Goal: Task Accomplishment & Management: Use online tool/utility

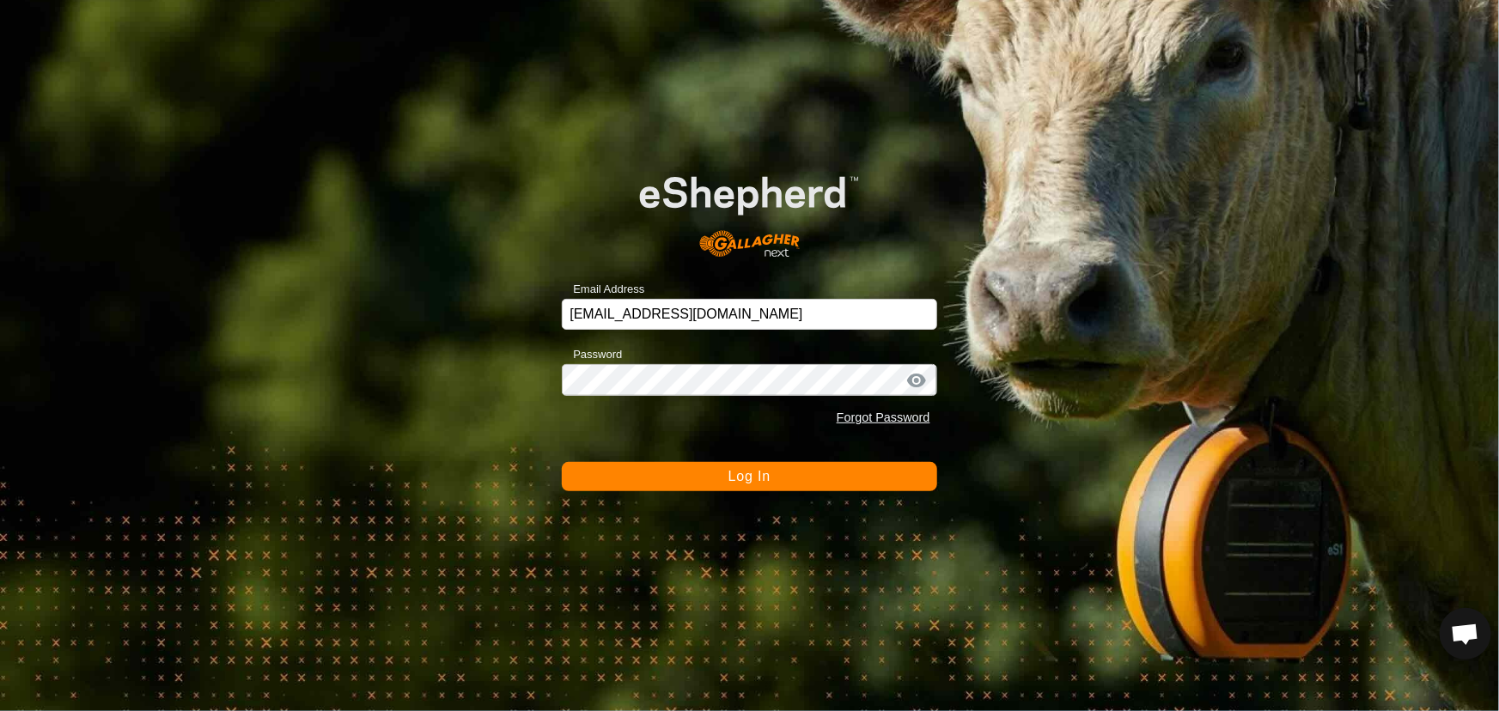
click at [668, 467] on button "Log In" at bounding box center [749, 476] width 375 height 29
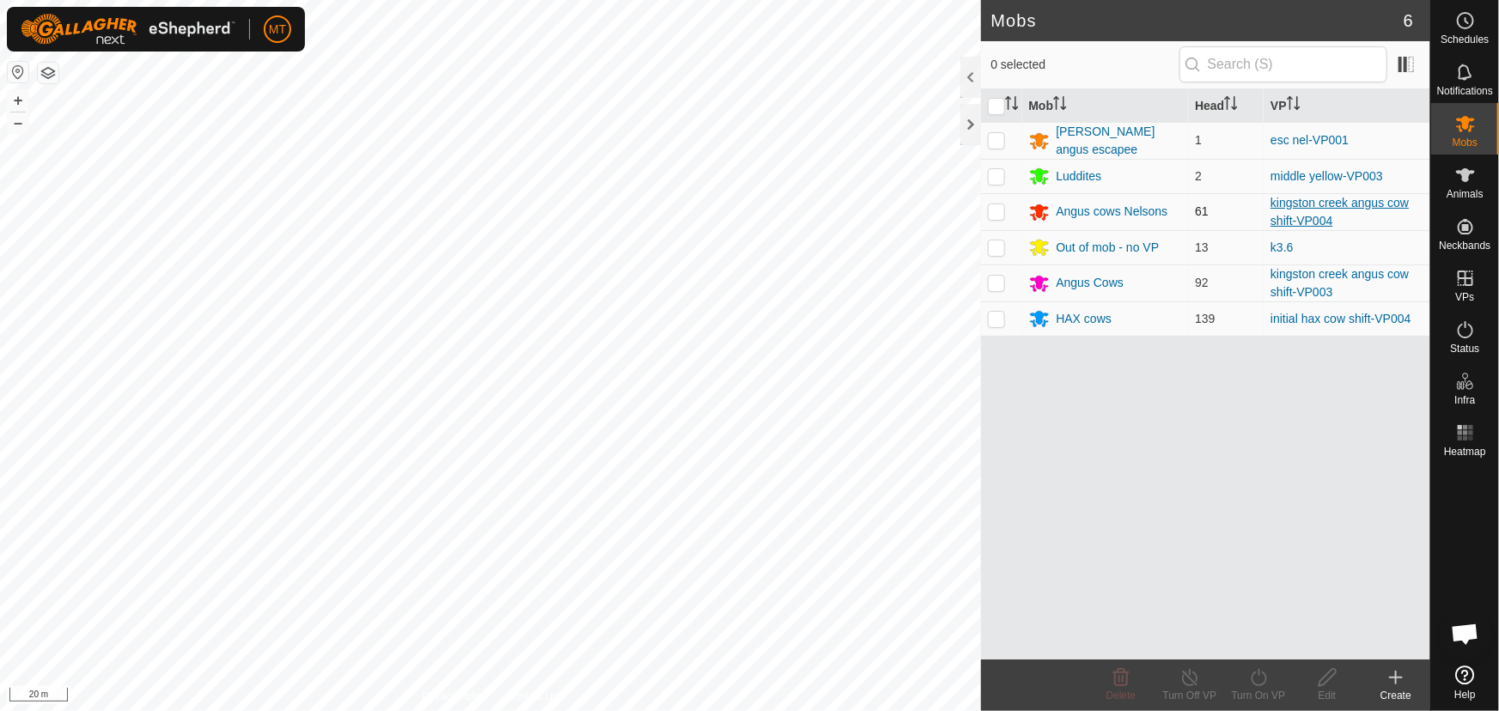
click at [1298, 199] on link "kingston creek angus cow shift-VP004" at bounding box center [1340, 212] width 138 height 32
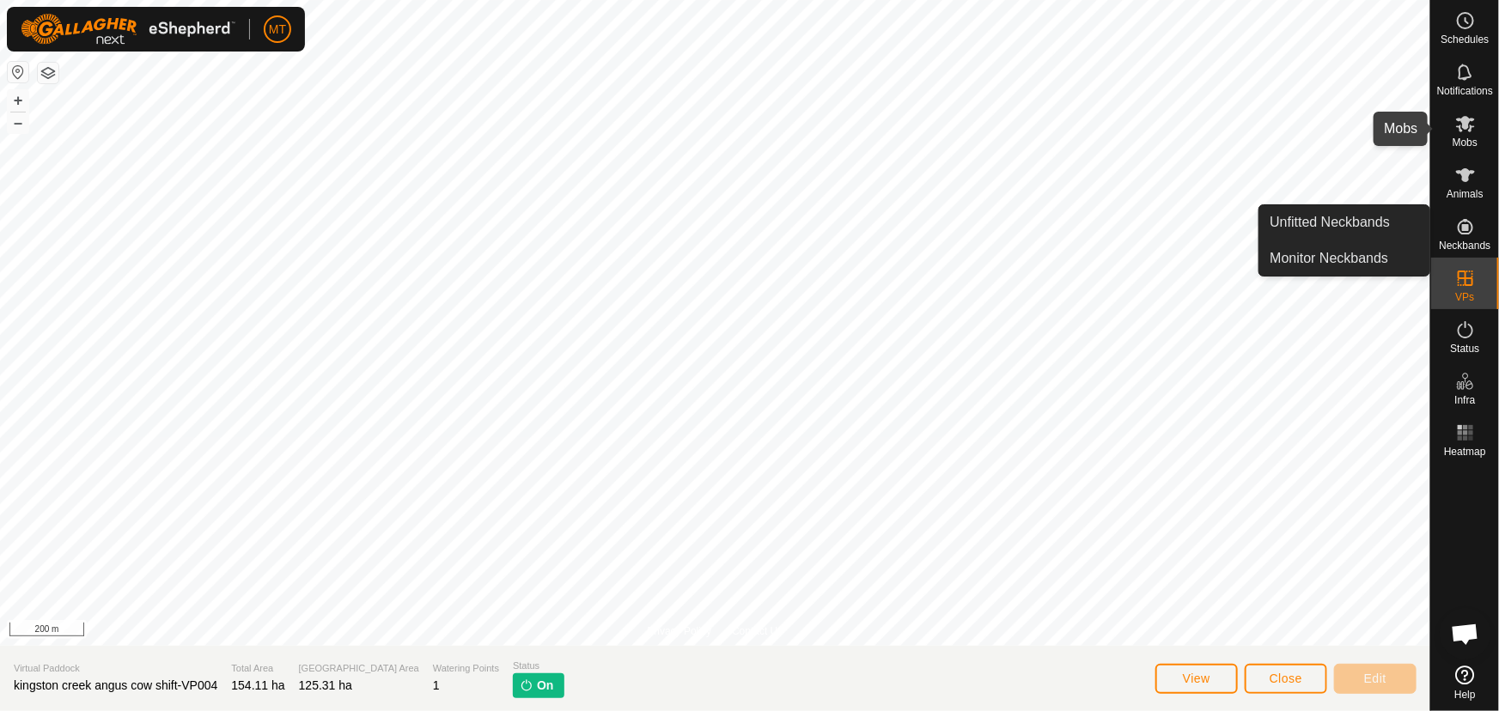
click at [1455, 126] on icon at bounding box center [1465, 123] width 21 height 21
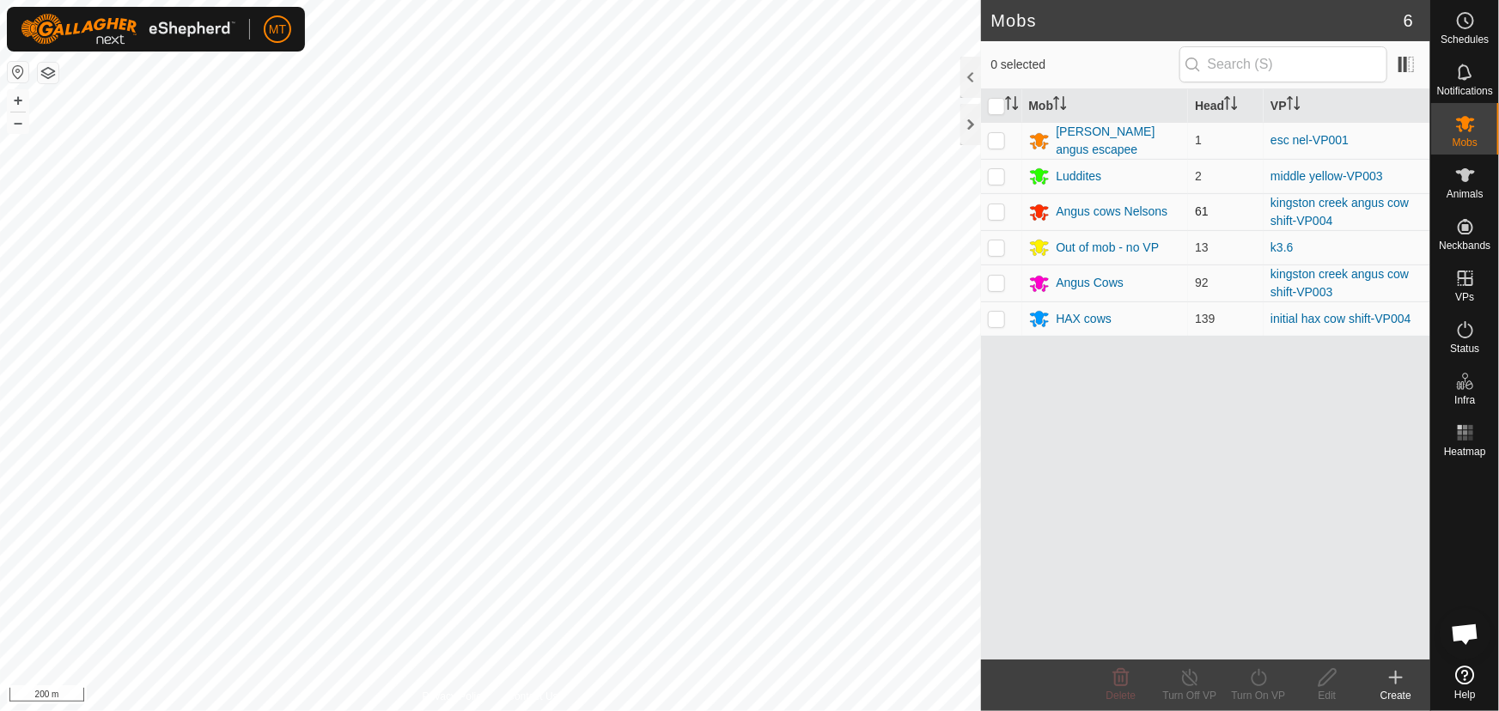
click at [994, 206] on p-checkbox at bounding box center [996, 211] width 17 height 14
checkbox input "true"
click at [1269, 686] on icon at bounding box center [1258, 678] width 21 height 21
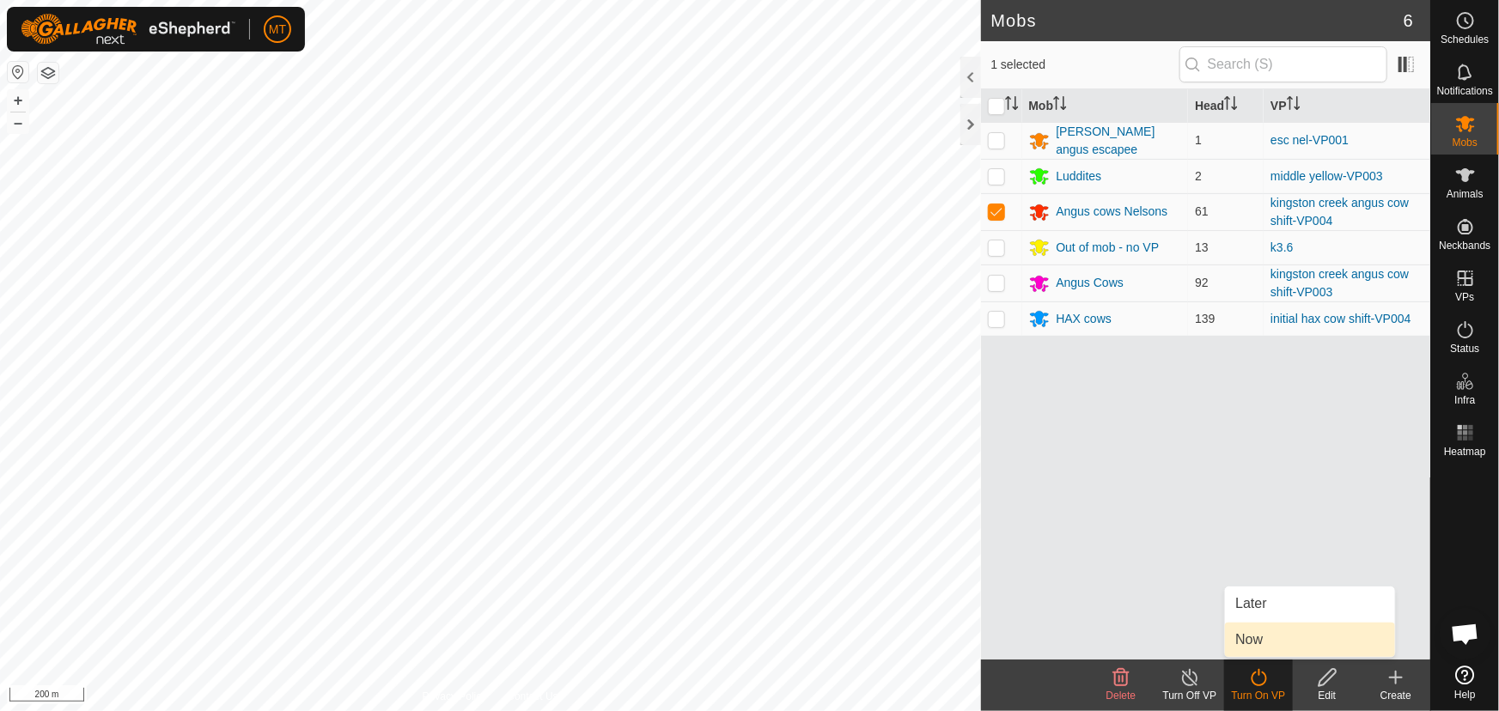
click at [1254, 644] on link "Now" at bounding box center [1310, 640] width 170 height 34
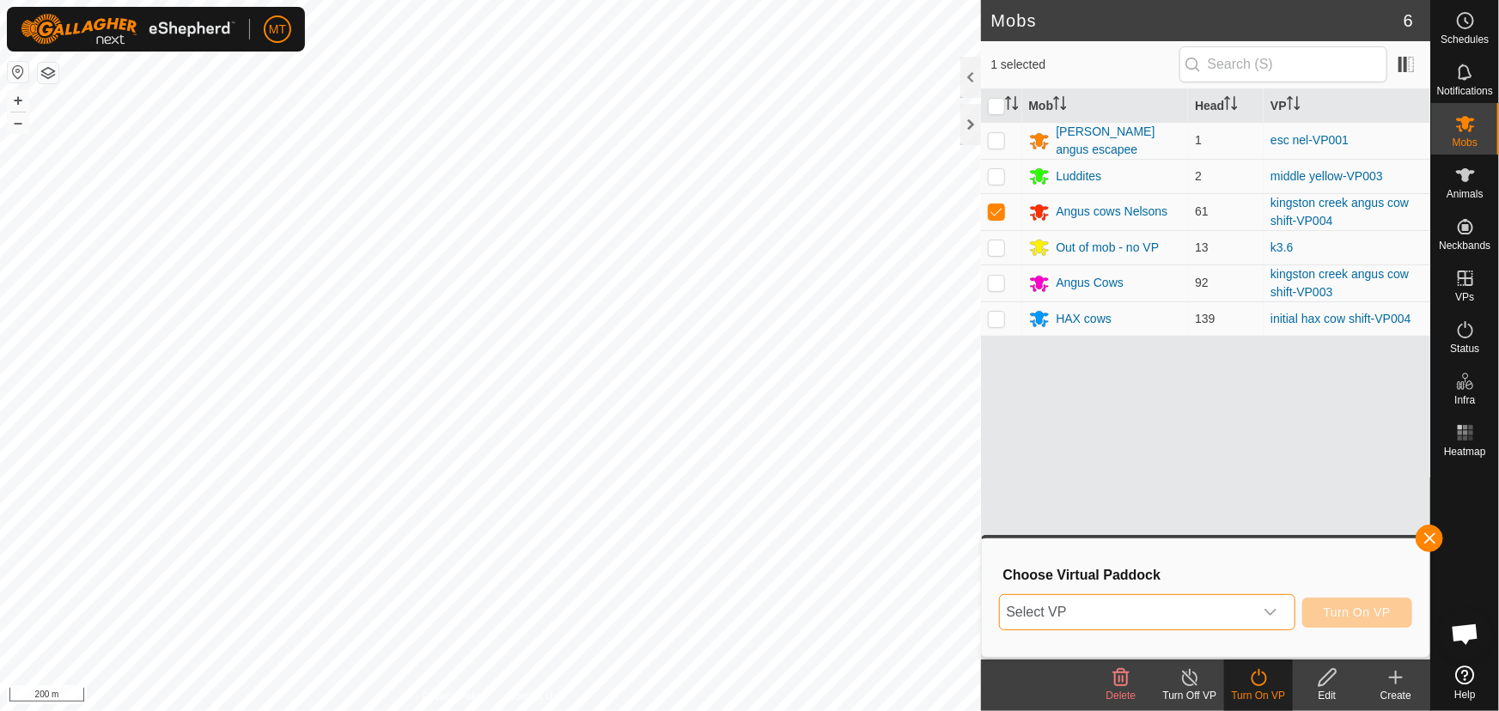
click at [1126, 605] on span "Select VP" at bounding box center [1126, 612] width 253 height 34
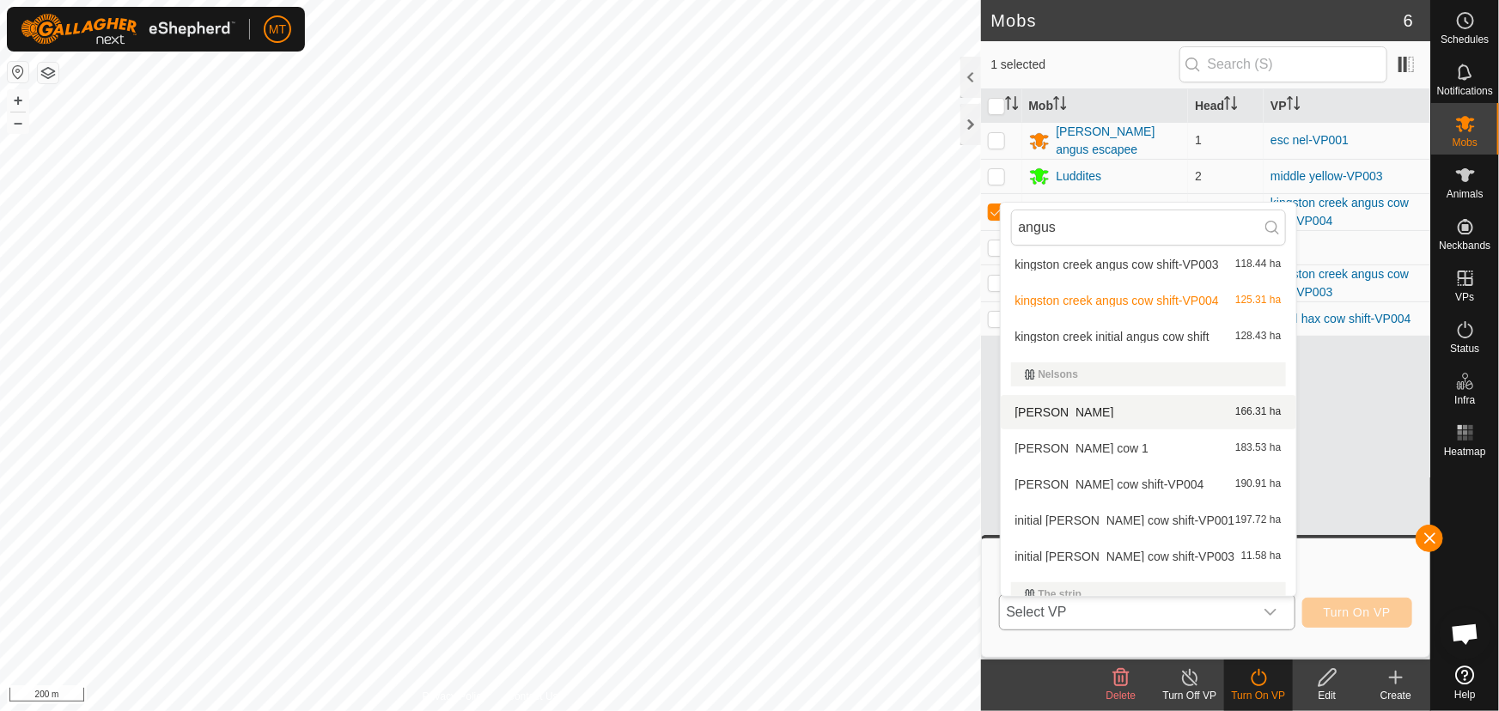
scroll to position [156, 0]
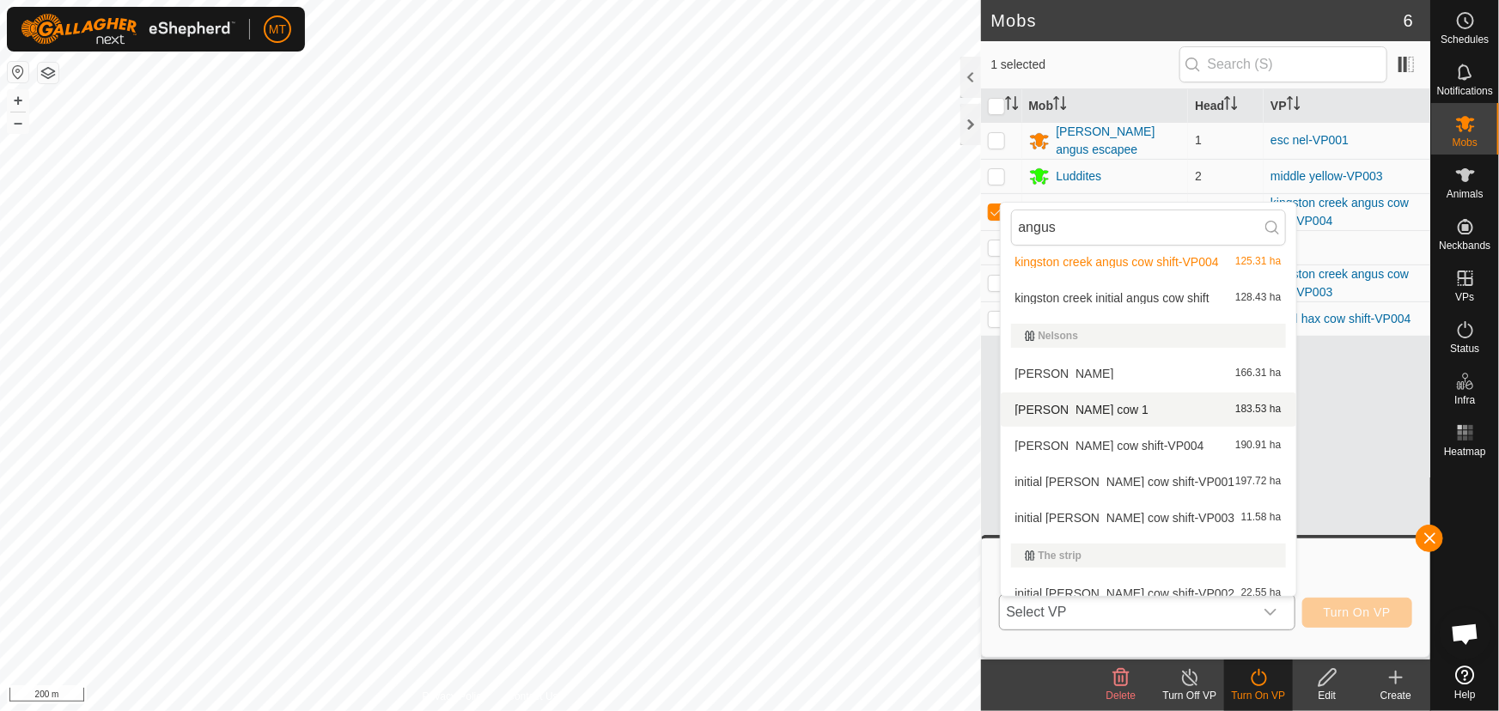
type input "angus"
click at [1110, 403] on li "[PERSON_NAME] cow 1 183.53 ha" at bounding box center [1149, 410] width 296 height 34
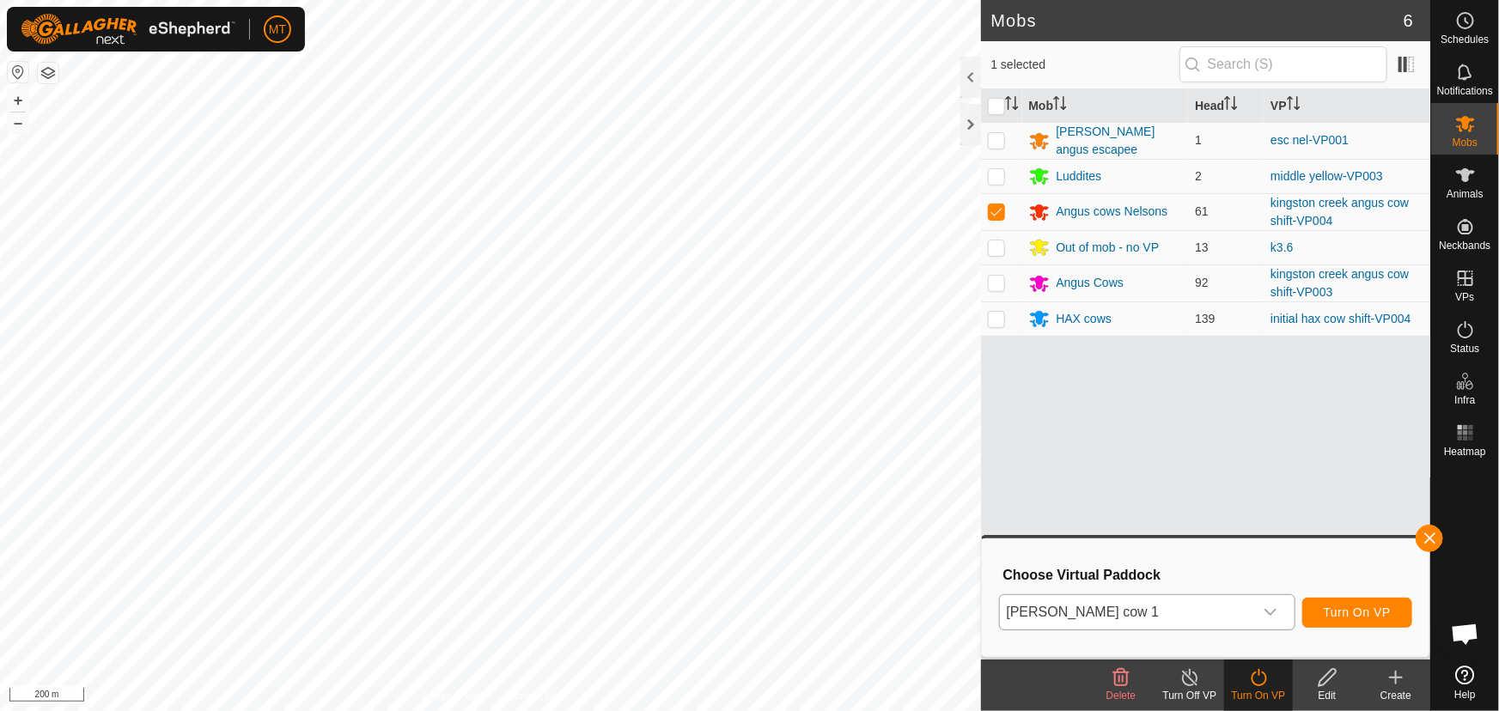
click at [991, 9] on div "Mobs 6 1 selected Mob Head VP [PERSON_NAME] angus escapee 1 esc nel-VP001 Luddi…" at bounding box center [715, 355] width 1431 height 711
click at [1374, 614] on span "Turn On VP" at bounding box center [1357, 613] width 67 height 14
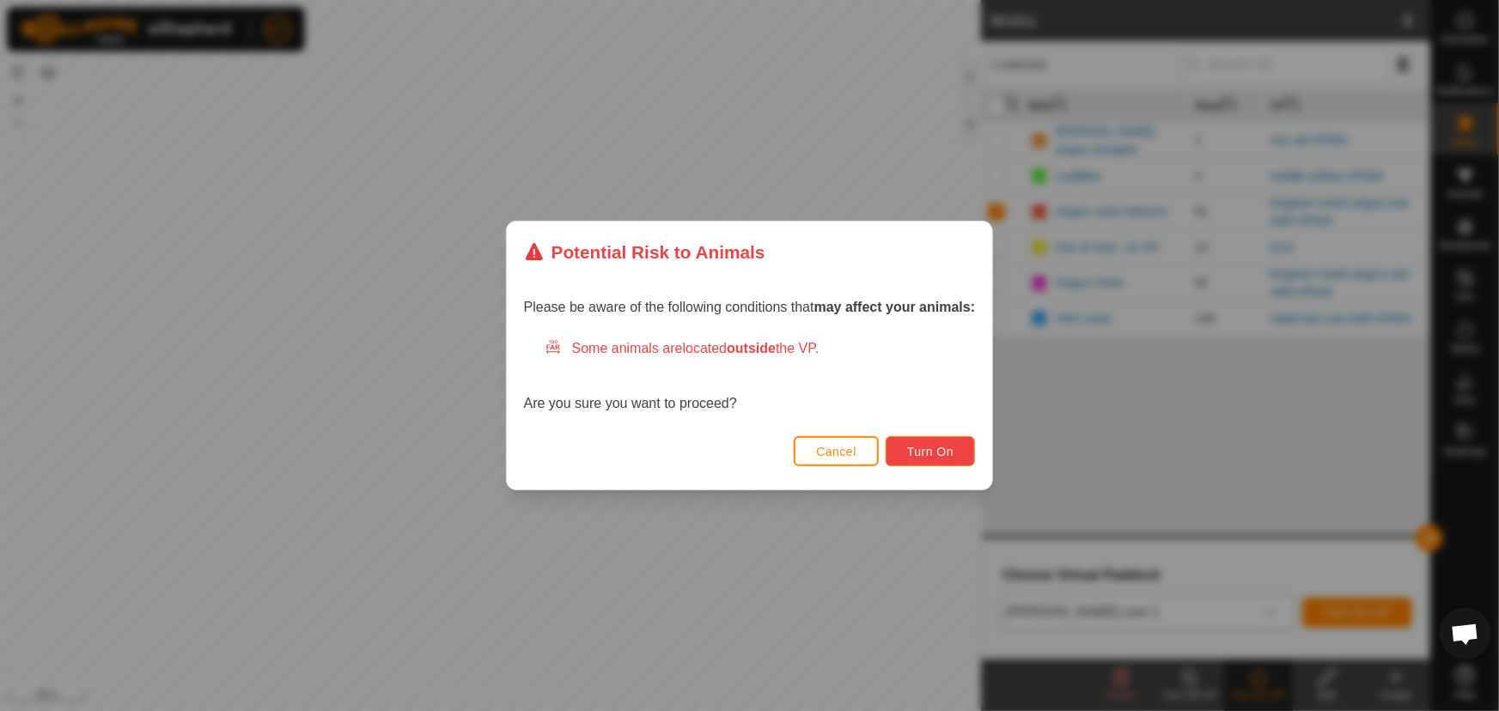
click at [951, 450] on span "Turn On" at bounding box center [930, 452] width 46 height 14
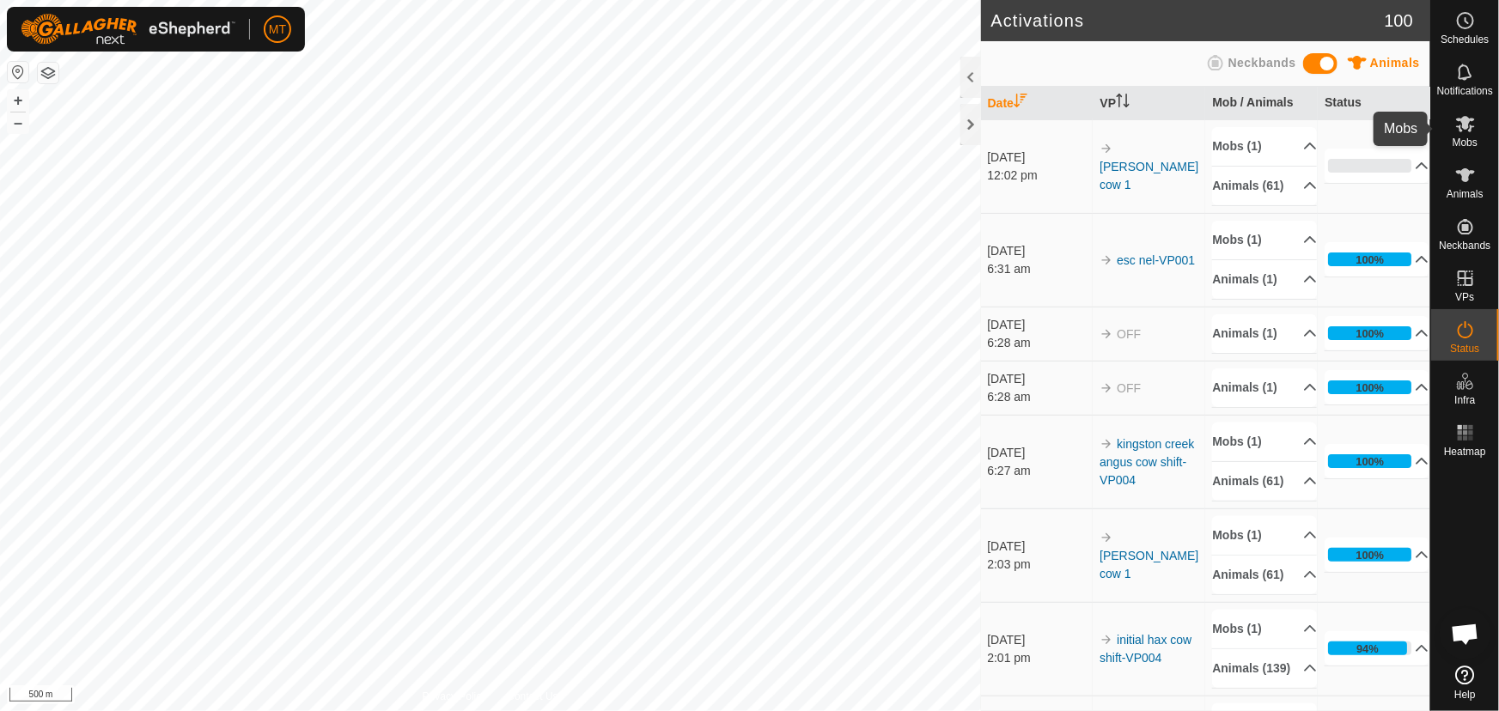
click at [1467, 130] on icon at bounding box center [1465, 123] width 21 height 21
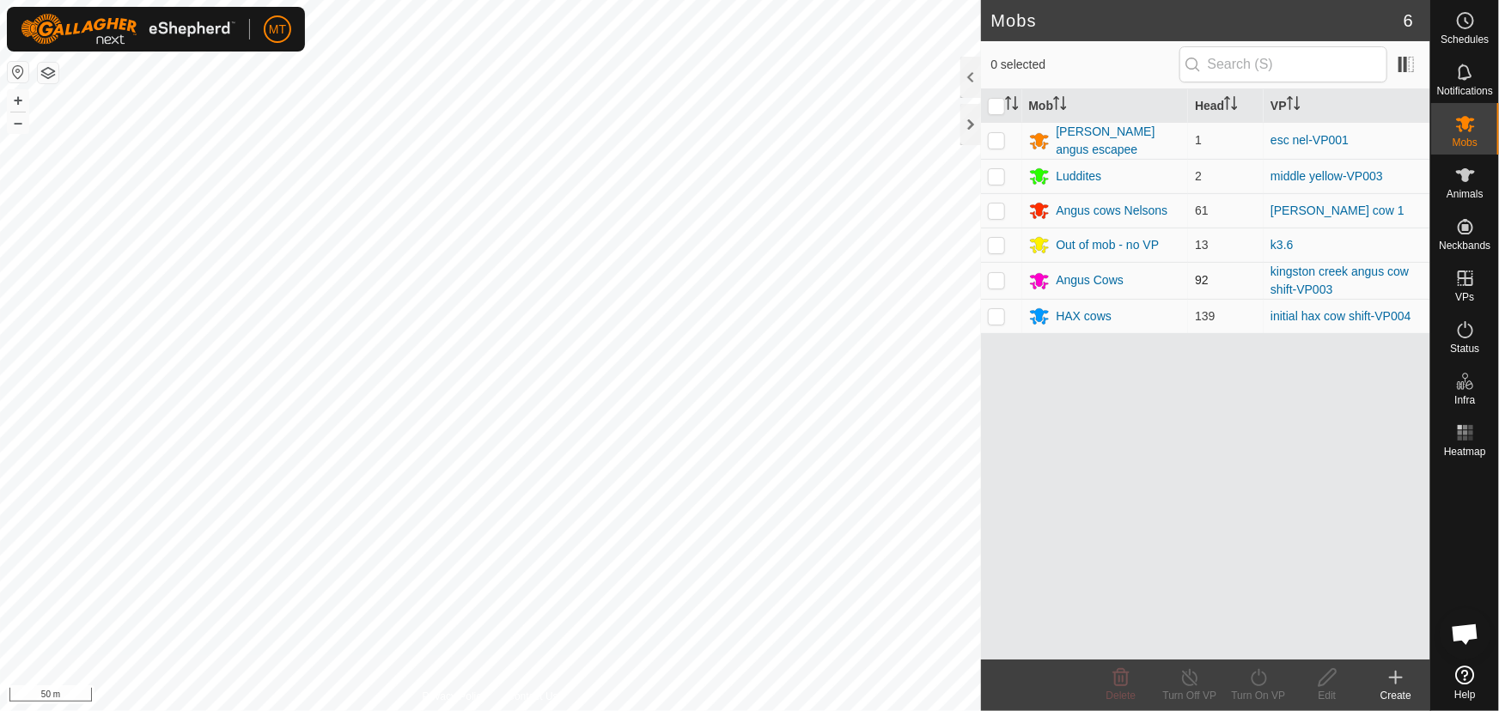
click at [993, 281] on p-checkbox at bounding box center [996, 280] width 17 height 14
checkbox input "true"
click at [1278, 274] on link "kingston creek angus cow shift-VP003" at bounding box center [1340, 281] width 138 height 32
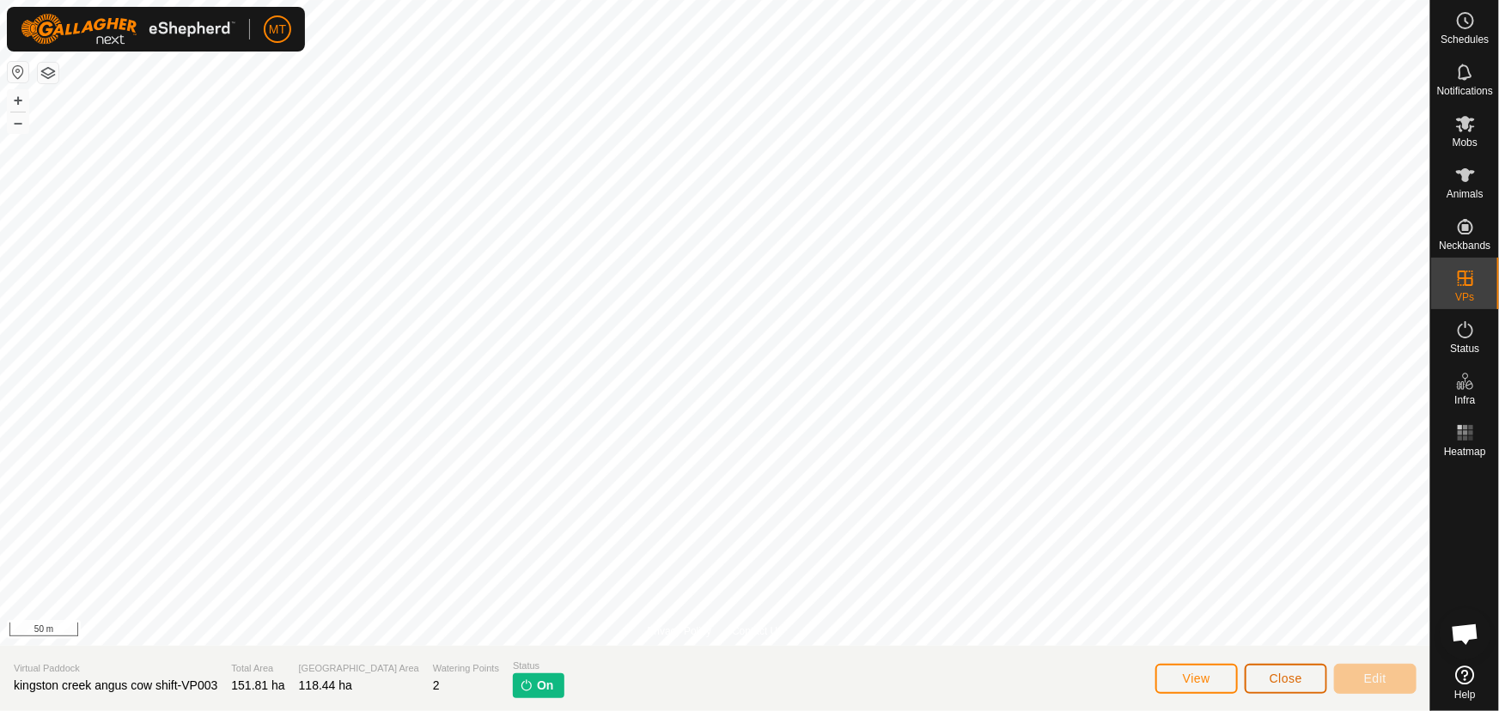
click at [1282, 692] on button "Close" at bounding box center [1286, 679] width 82 height 30
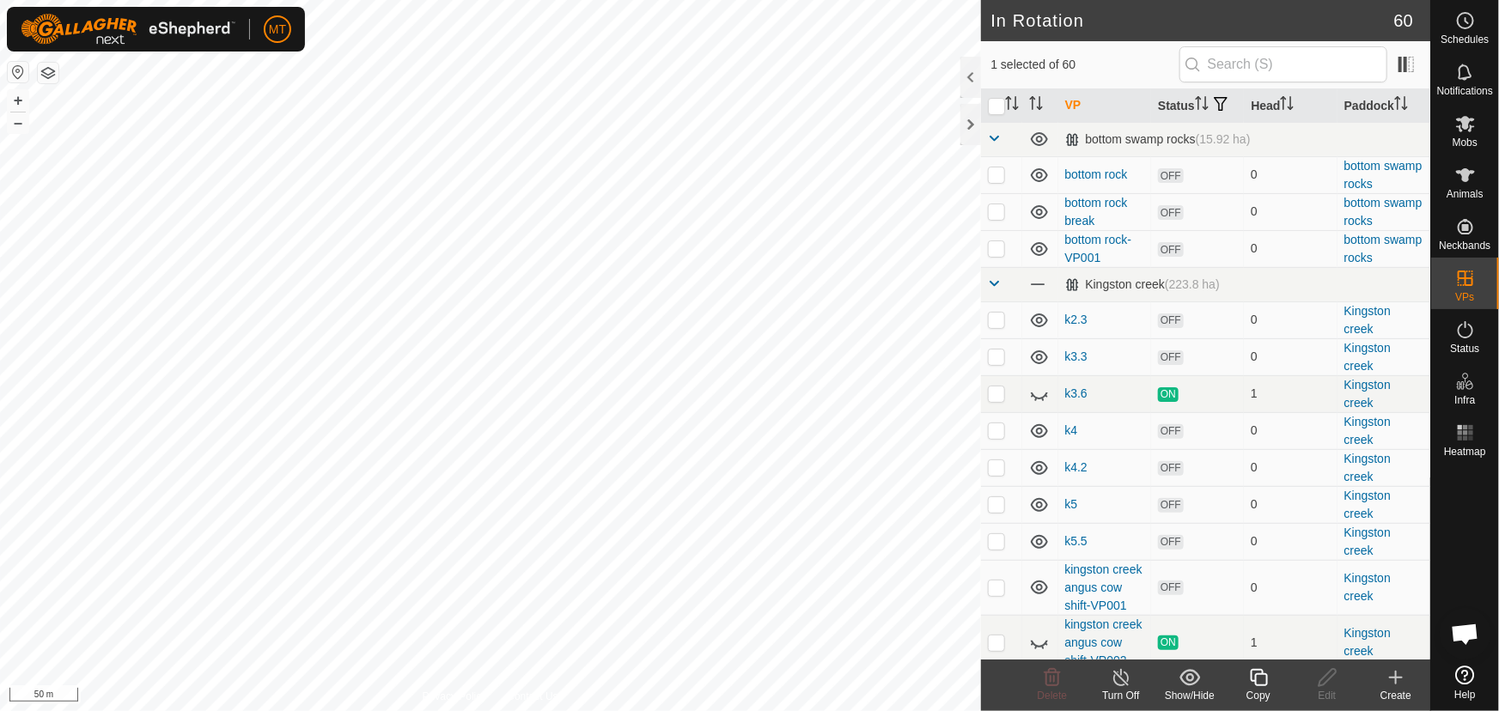
click at [1251, 679] on icon at bounding box center [1258, 677] width 17 height 17
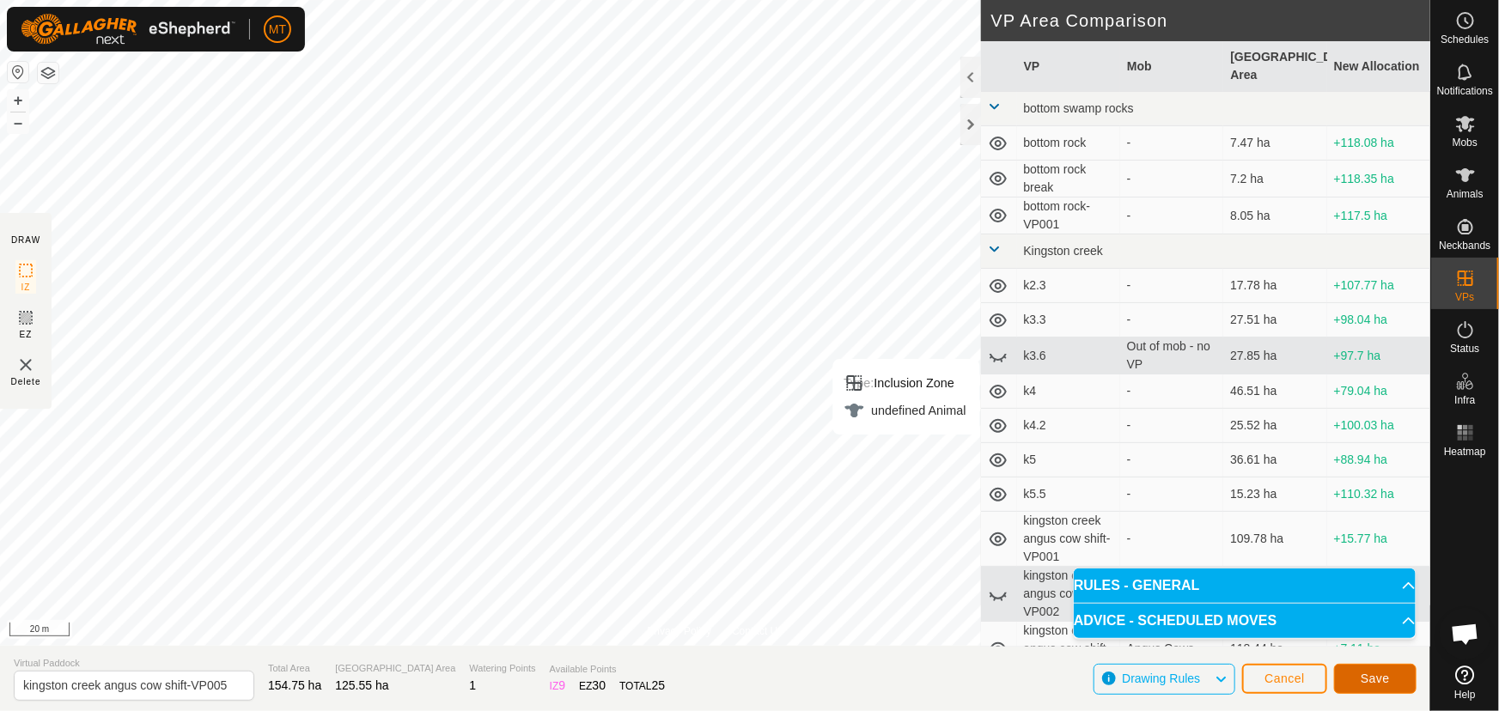
click at [1391, 675] on button "Save" at bounding box center [1375, 679] width 82 height 30
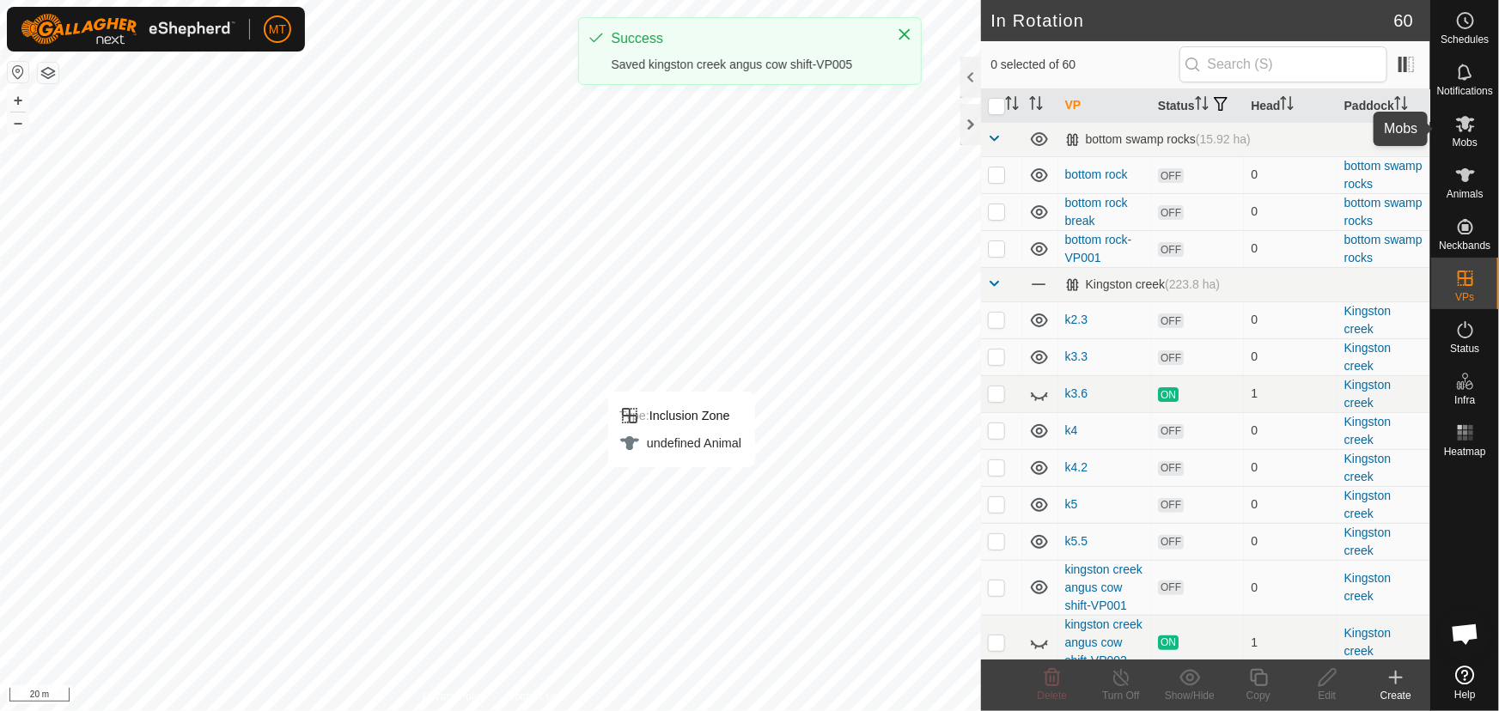
click at [1466, 127] on icon at bounding box center [1465, 124] width 19 height 16
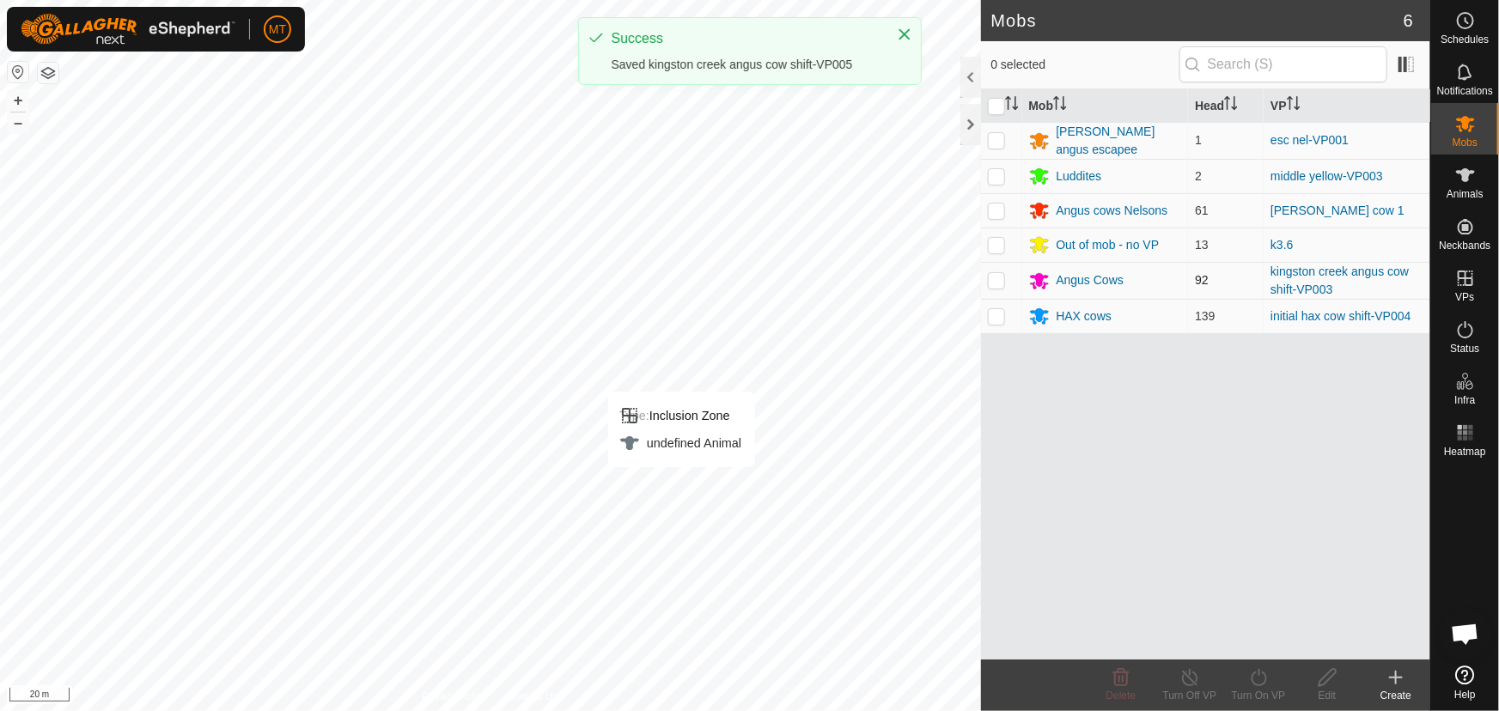
click at [1001, 280] on p-checkbox at bounding box center [996, 280] width 17 height 14
checkbox input "true"
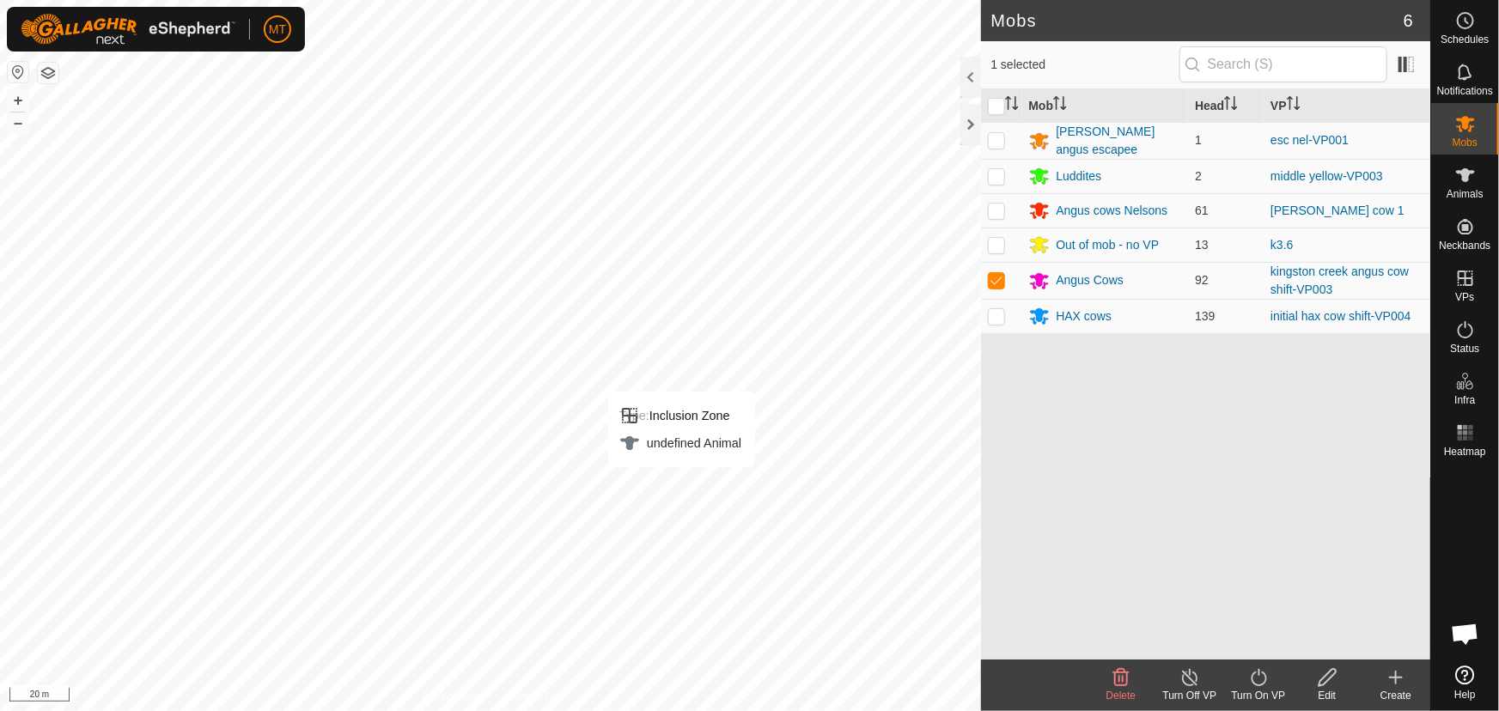
click at [1258, 686] on icon at bounding box center [1258, 677] width 15 height 17
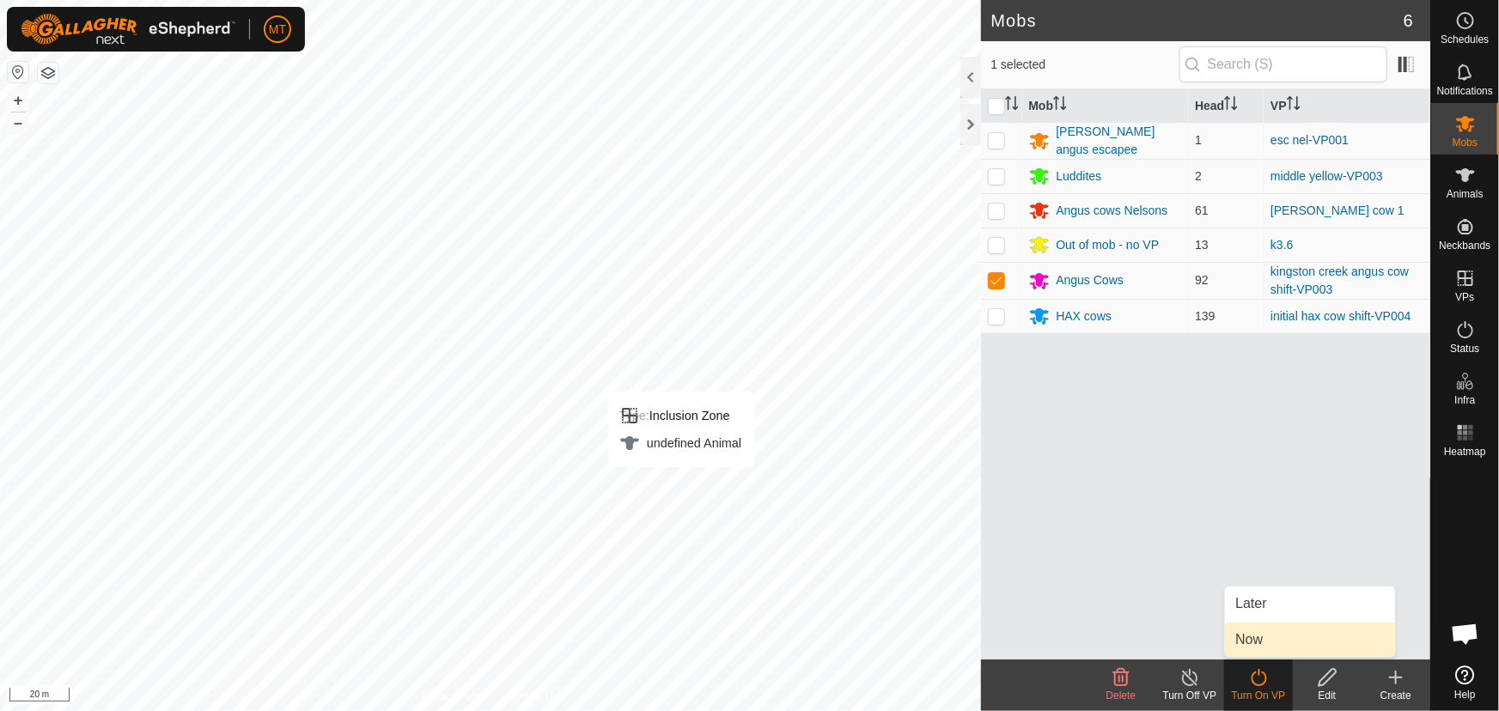
click at [1252, 636] on link "Now" at bounding box center [1310, 640] width 170 height 34
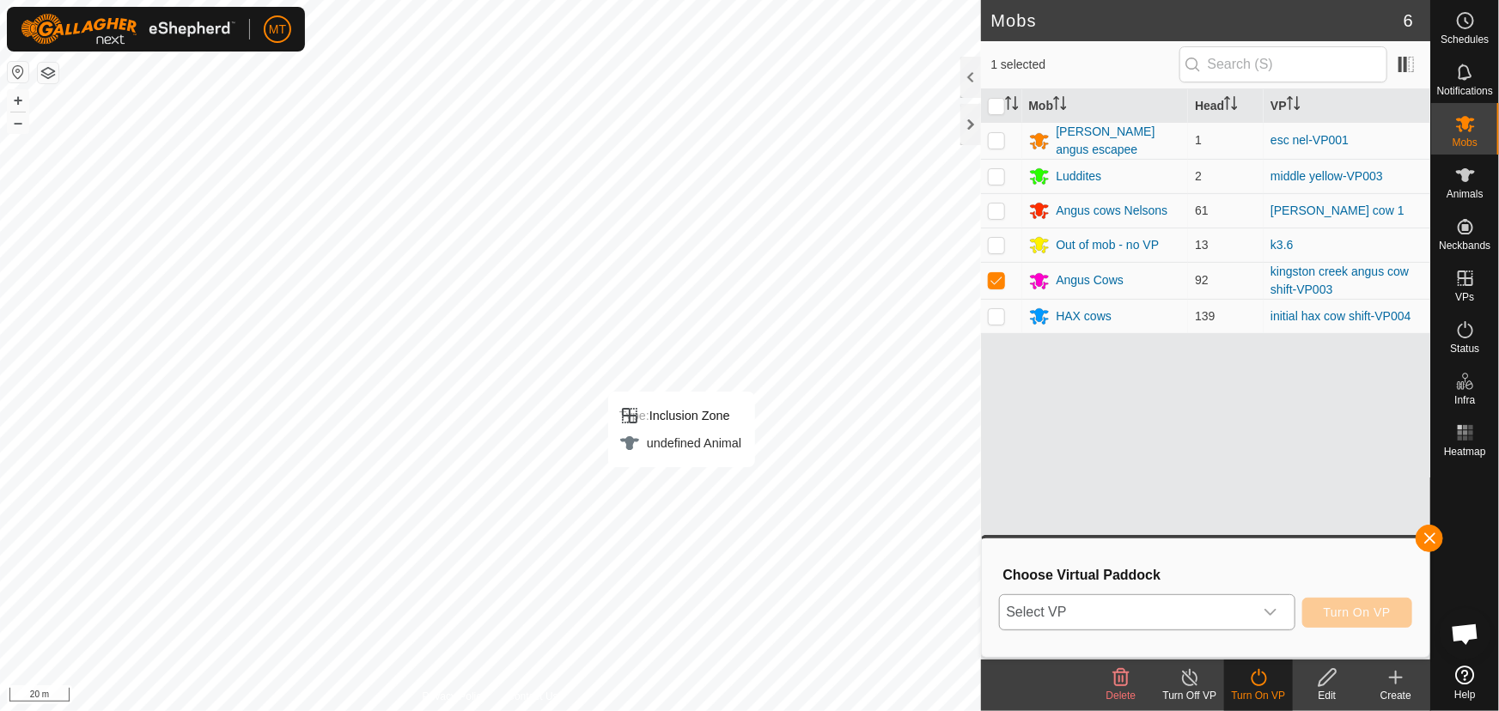
click at [1092, 597] on span "Select VP" at bounding box center [1126, 612] width 253 height 34
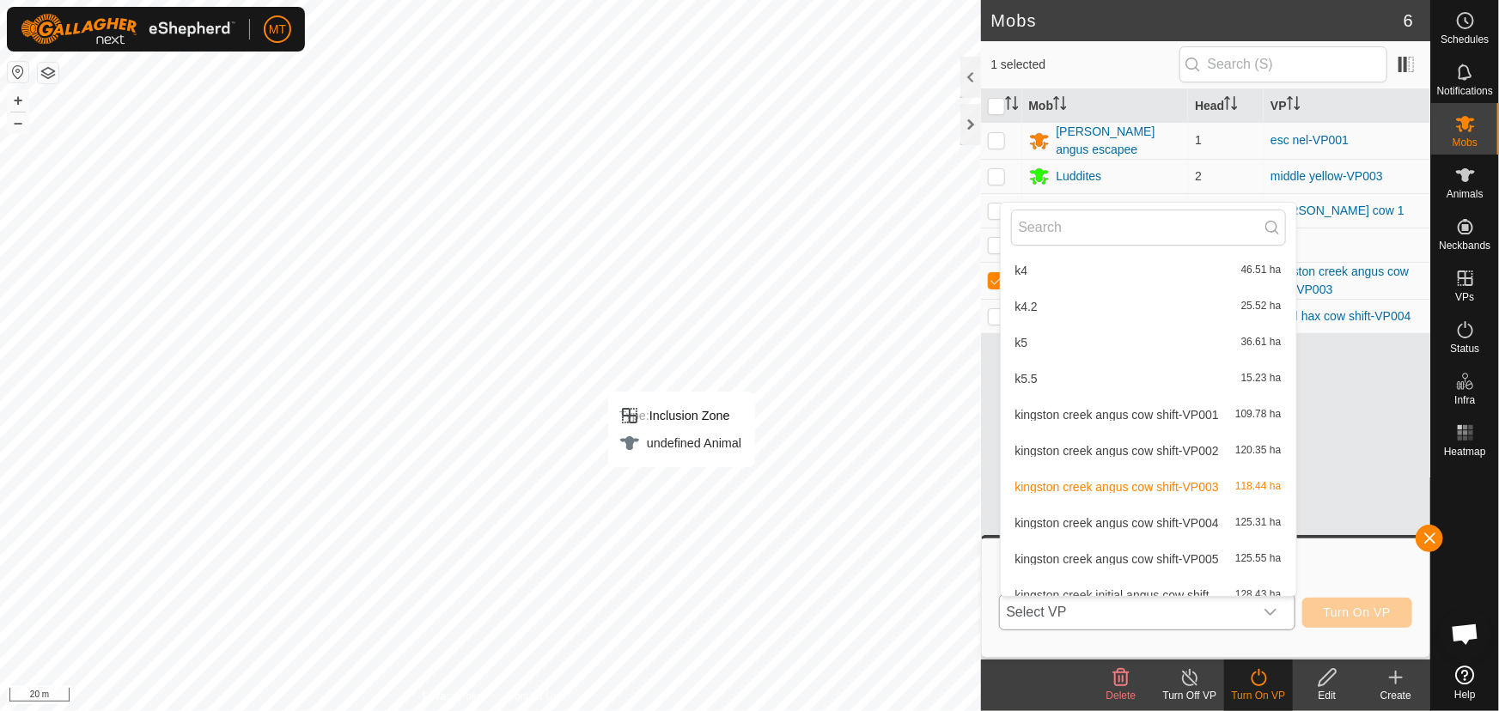
scroll to position [334, 0]
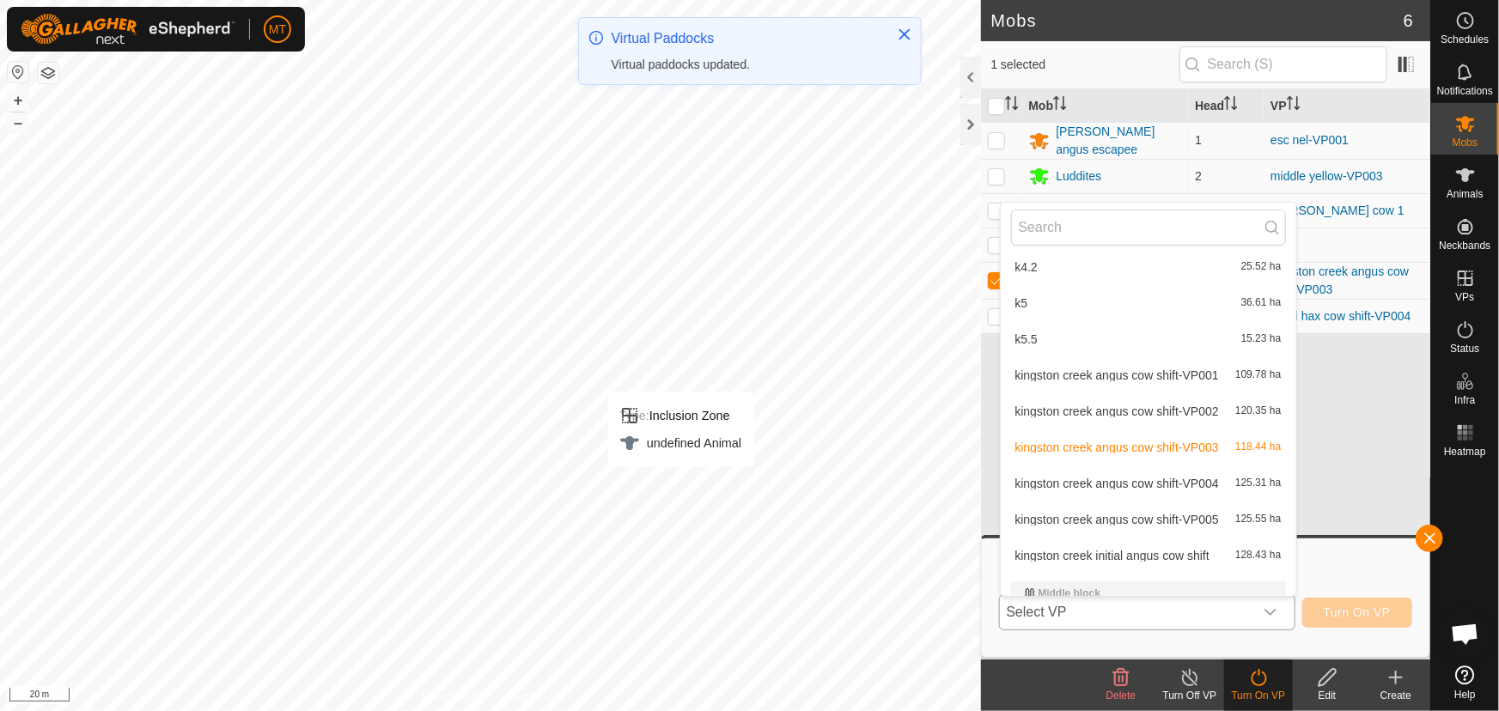
click at [1114, 517] on span "kingston creek angus cow shift-VP005" at bounding box center [1118, 520] width 204 height 12
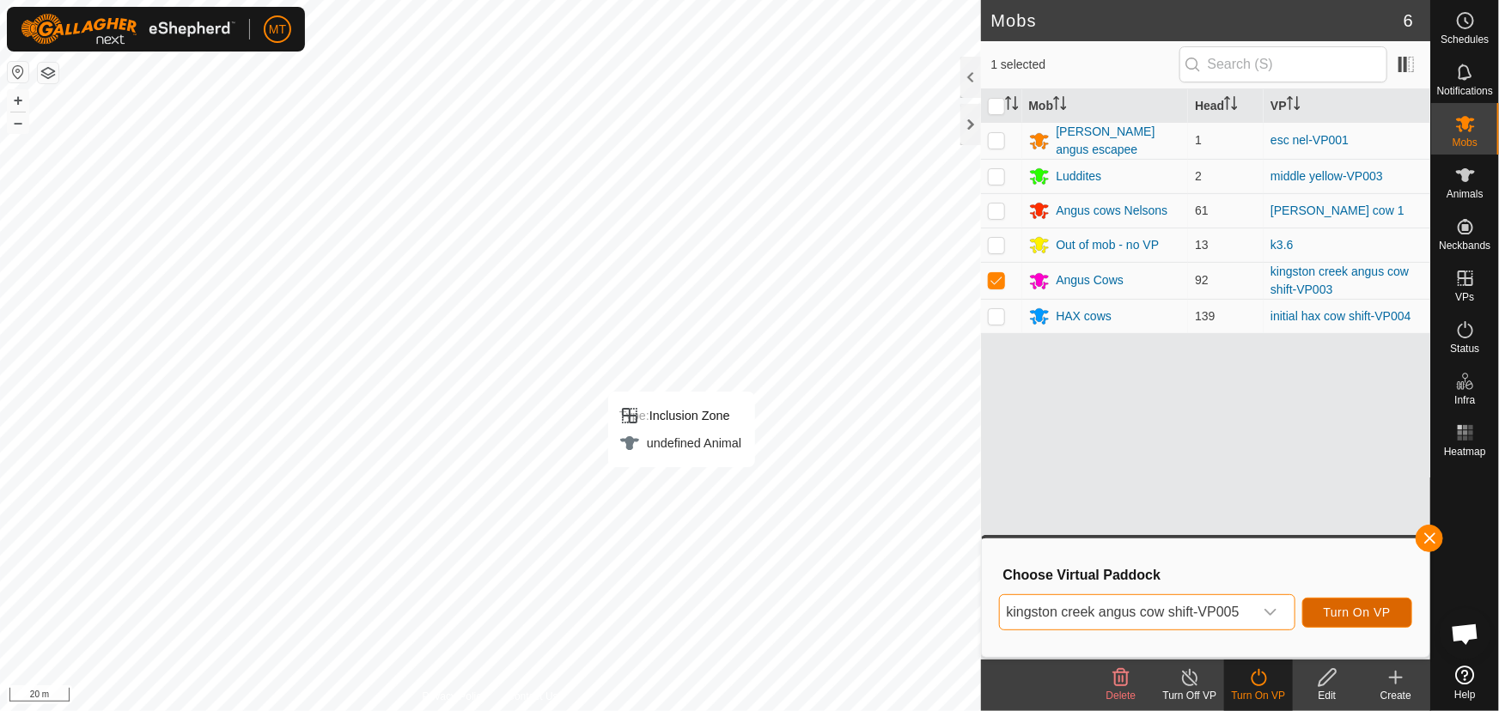
click at [1343, 609] on span "Turn On VP" at bounding box center [1357, 613] width 67 height 14
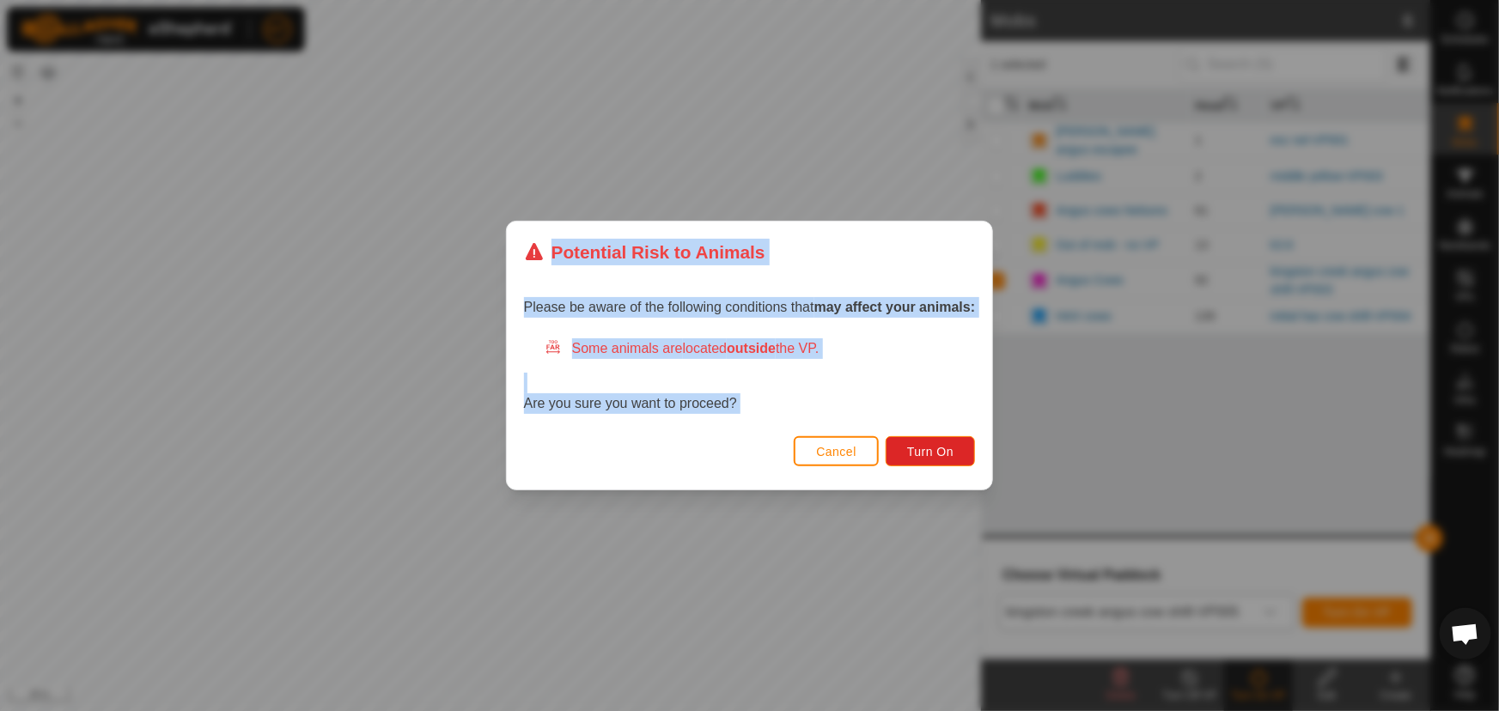
drag, startPoint x: 312, startPoint y: 375, endPoint x: 607, endPoint y: 518, distance: 328.2
click at [602, 529] on div "Potential Risk to Animals Please be aware of the following conditions that may …" at bounding box center [749, 355] width 1499 height 711
click at [918, 453] on span "Turn On" at bounding box center [930, 452] width 46 height 14
